Goal: Task Accomplishment & Management: Use online tool/utility

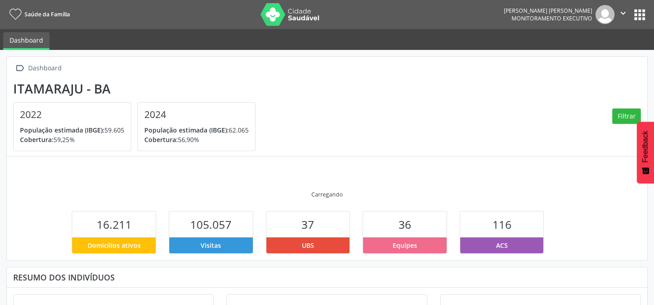
click at [640, 14] on button "apps" at bounding box center [640, 15] width 16 height 16
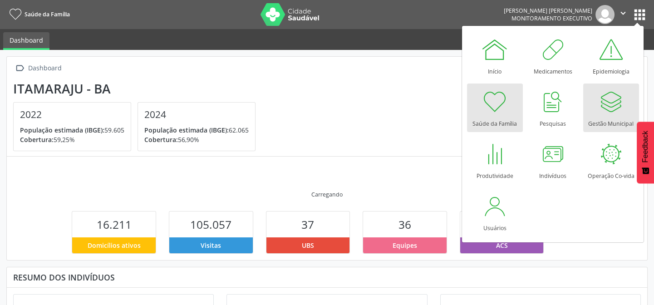
click at [613, 118] on div "Gestão Municipal" at bounding box center [611, 121] width 45 height 12
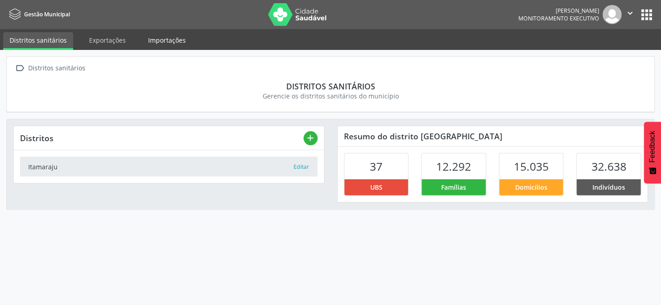
click at [150, 37] on link "Importações" at bounding box center [167, 40] width 50 height 16
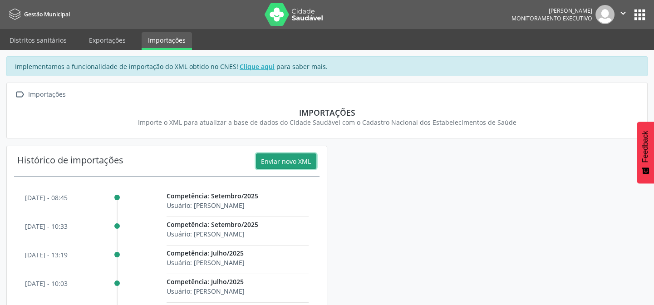
click at [292, 162] on button "Enviar novo XML" at bounding box center [286, 160] width 60 height 15
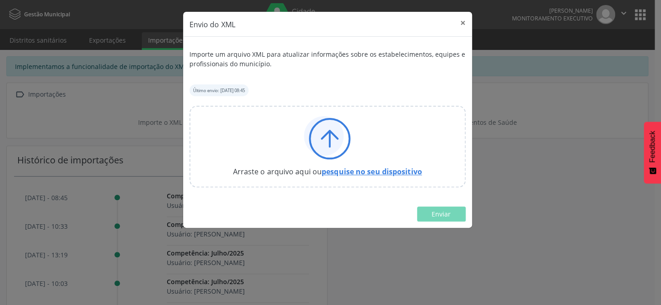
click at [348, 168] on link "pesquise no seu dispositivo" at bounding box center [372, 172] width 100 height 10
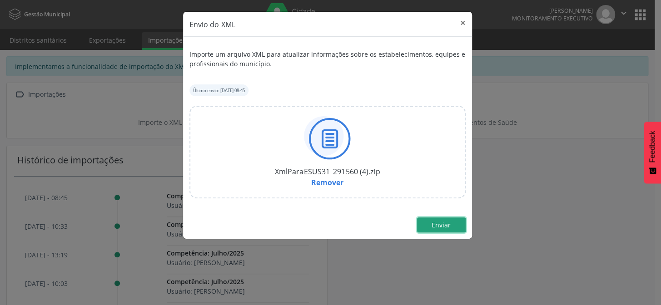
click at [440, 227] on span "Enviar" at bounding box center [440, 225] width 19 height 9
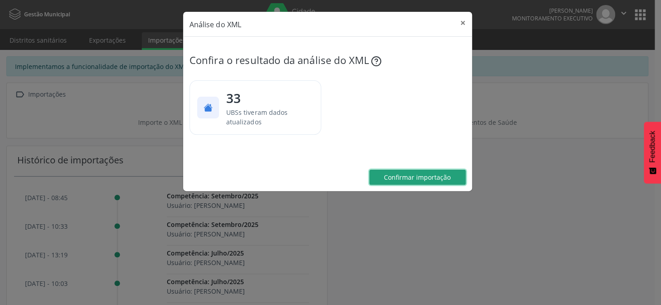
click at [429, 178] on span "Confirmar importação" at bounding box center [417, 177] width 67 height 9
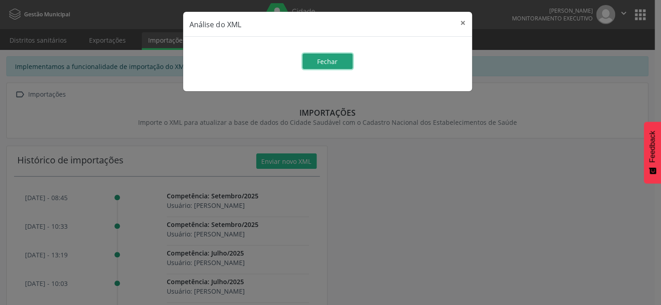
click at [324, 58] on span "Fechar" at bounding box center [327, 61] width 20 height 9
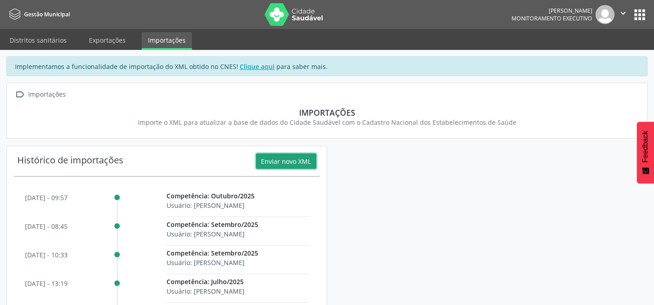
click at [621, 12] on icon "" at bounding box center [624, 13] width 10 height 10
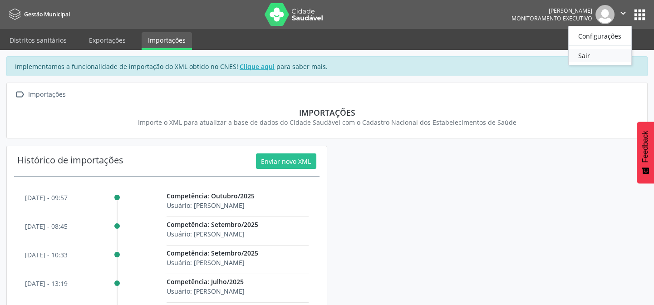
click at [576, 51] on link "Sair" at bounding box center [600, 55] width 63 height 13
